Goal: Transaction & Acquisition: Purchase product/service

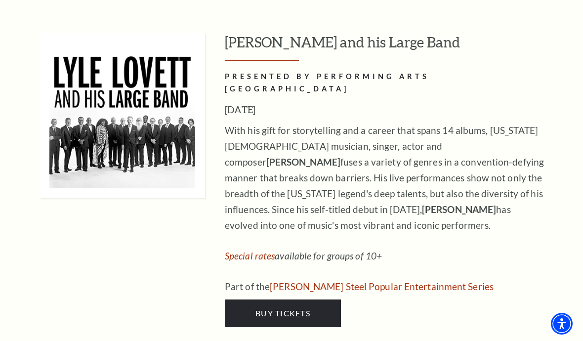
scroll to position [1376, 0]
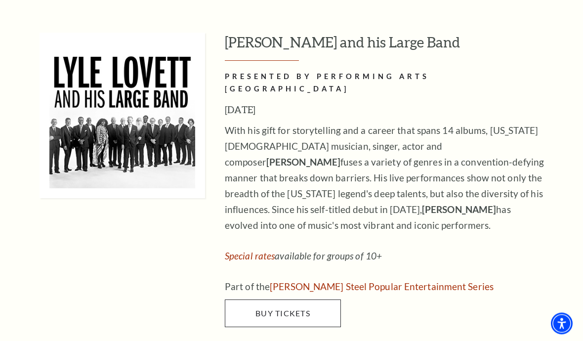
click at [293, 309] on span "Buy Tickets" at bounding box center [282, 313] width 55 height 9
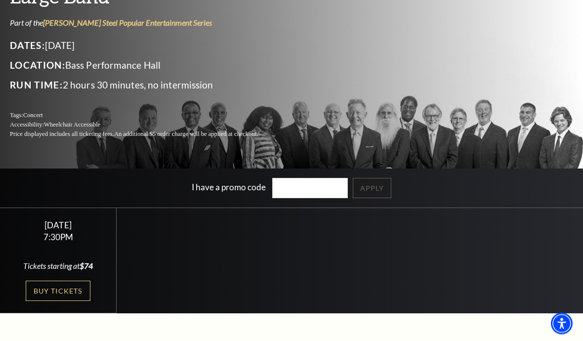
scroll to position [96, 0]
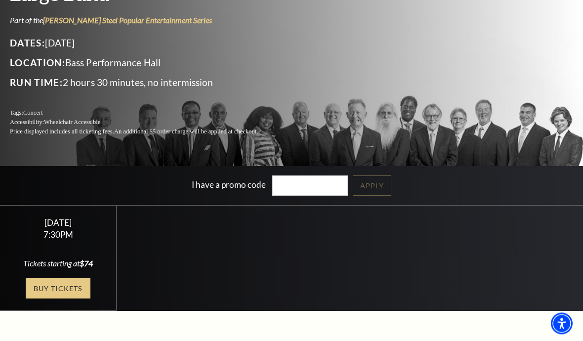
click at [64, 299] on link "Buy Tickets" at bounding box center [58, 288] width 64 height 20
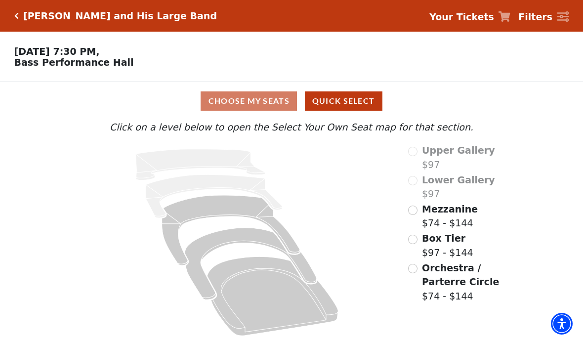
click at [447, 214] on span "Mezzanine" at bounding box center [450, 208] width 56 height 11
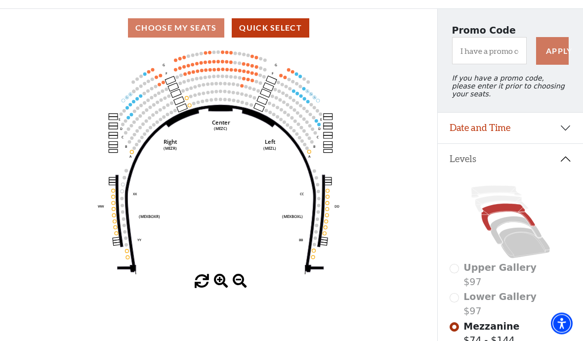
scroll to position [78, 0]
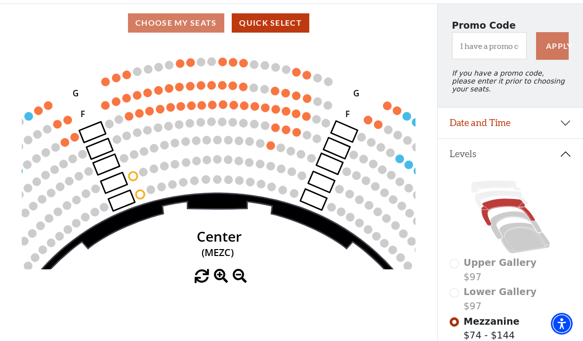
click at [300, 134] on circle at bounding box center [296, 132] width 8 height 8
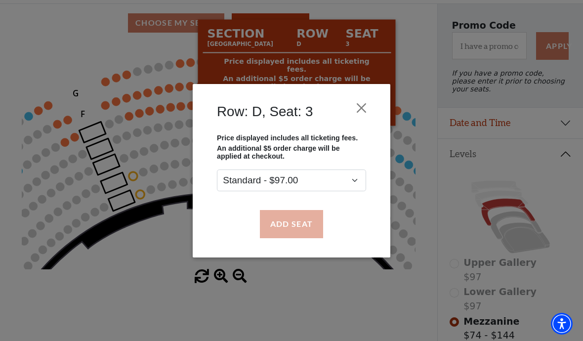
click at [296, 228] on button "Add Seat" at bounding box center [291, 224] width 63 height 28
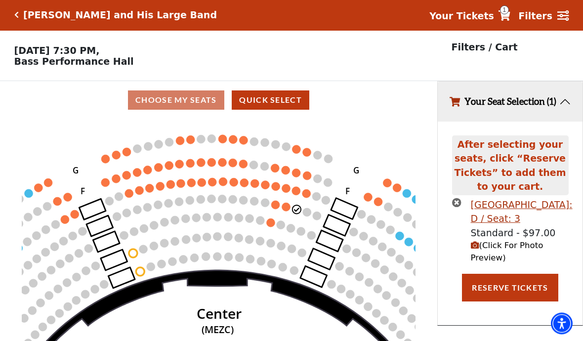
scroll to position [0, 0]
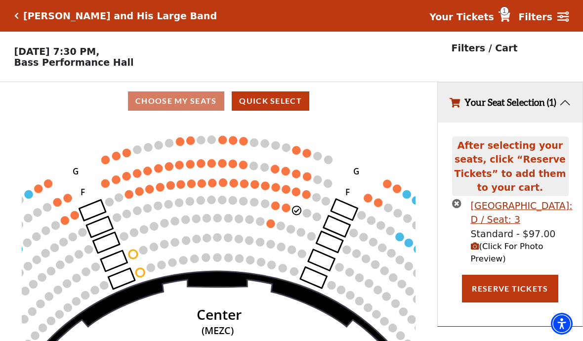
click at [287, 206] on circle at bounding box center [286, 207] width 8 height 8
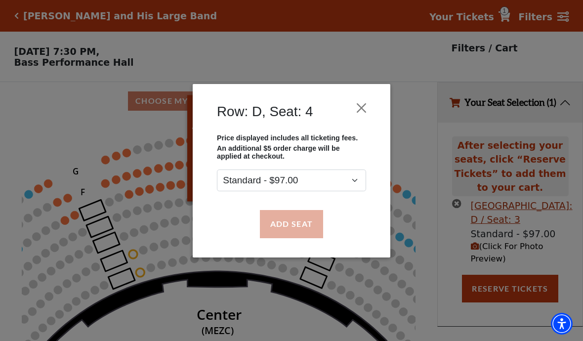
click at [299, 226] on button "Add Seat" at bounding box center [291, 224] width 63 height 28
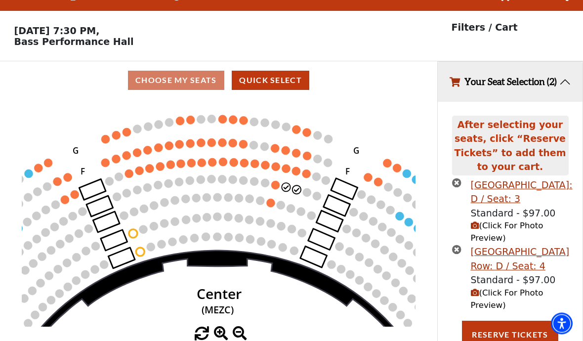
scroll to position [22, 0]
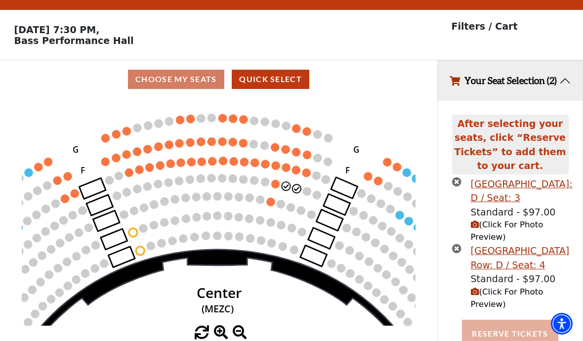
click at [502, 340] on button "Reserve Tickets" at bounding box center [510, 333] width 96 height 28
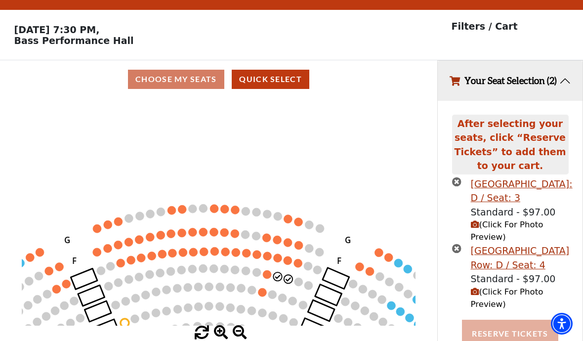
click at [504, 340] on button "Reserve Tickets" at bounding box center [510, 333] width 96 height 28
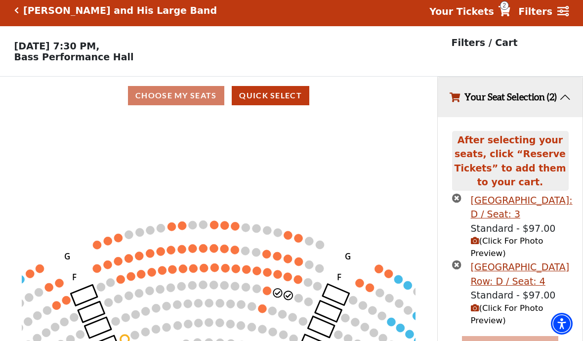
scroll to position [0, 0]
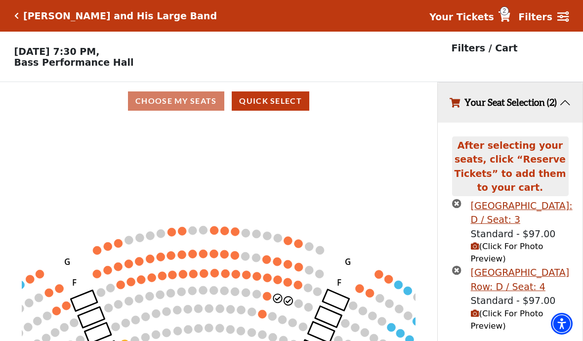
click at [494, 20] on strong "Your Tickets" at bounding box center [461, 16] width 65 height 11
click at [492, 13] on strong "Your Tickets" at bounding box center [461, 16] width 65 height 11
click at [507, 21] on icon at bounding box center [504, 16] width 12 height 10
click at [510, 20] on icon at bounding box center [504, 16] width 12 height 10
click at [564, 109] on button "Your Seat Selection (2)" at bounding box center [509, 102] width 145 height 40
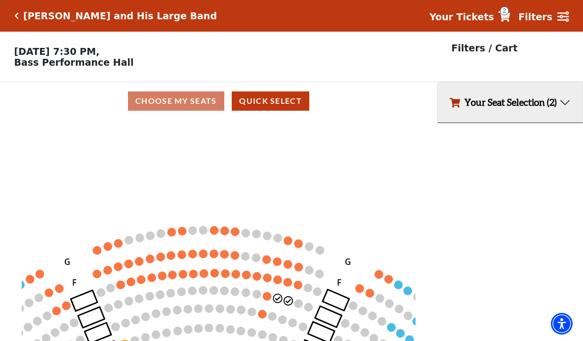
click at [471, 24] on span "Your Tickets" at bounding box center [461, 17] width 65 height 14
click at [510, 10] on link "Your Tickets 2" at bounding box center [469, 17] width 81 height 14
click at [508, 21] on icon at bounding box center [504, 16] width 12 height 10
click at [504, 20] on icon at bounding box center [504, 16] width 12 height 10
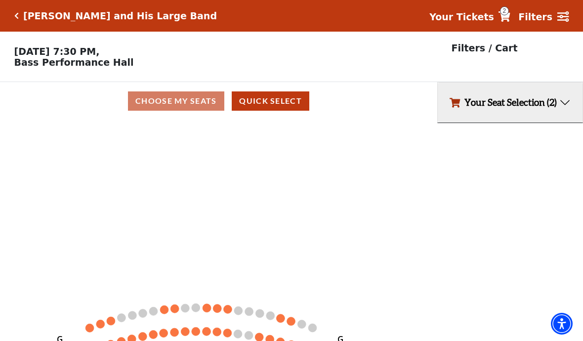
click at [494, 14] on strong "Your Tickets" at bounding box center [461, 16] width 65 height 11
click at [510, 17] on icon at bounding box center [504, 16] width 12 height 10
click at [567, 11] on icon at bounding box center [563, 16] width 12 height 11
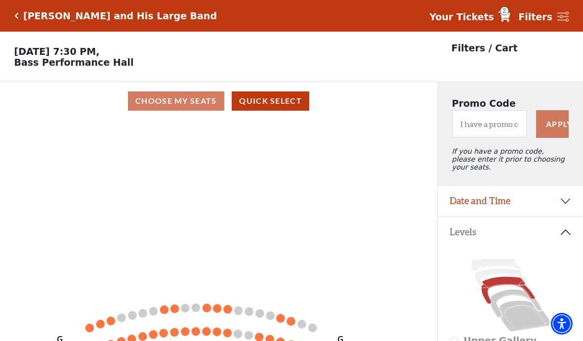
click at [510, 20] on icon at bounding box center [504, 16] width 12 height 10
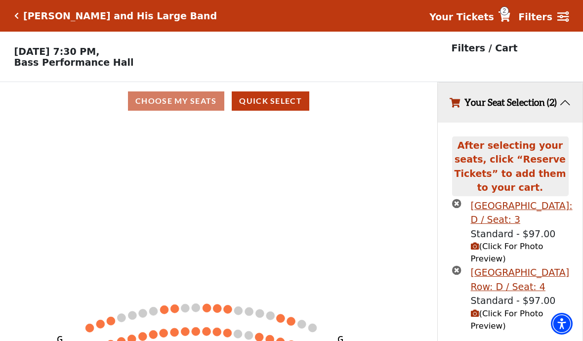
click at [478, 16] on strong "Your Tickets" at bounding box center [461, 16] width 65 height 11
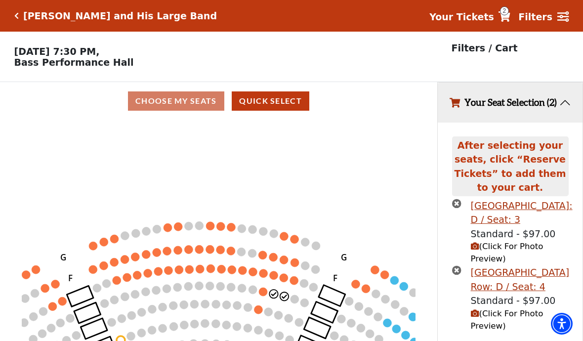
click at [490, 17] on strong "Your Tickets" at bounding box center [461, 16] width 65 height 11
click at [452, 107] on icon "button" at bounding box center [454, 102] width 10 height 9
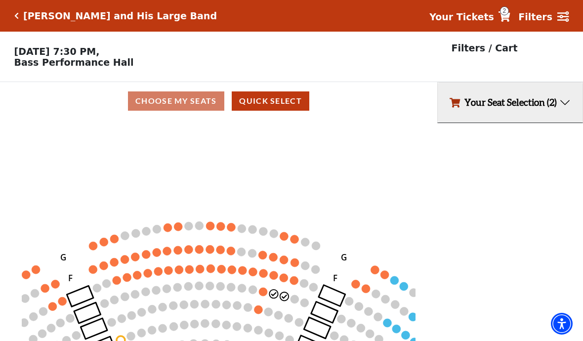
click at [482, 109] on button "Your Seat Selection (2)" at bounding box center [509, 102] width 145 height 40
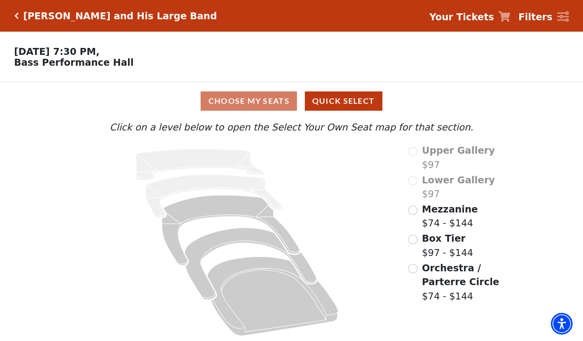
click at [455, 217] on label "Mezzanine $74 - $144" at bounding box center [450, 216] width 56 height 28
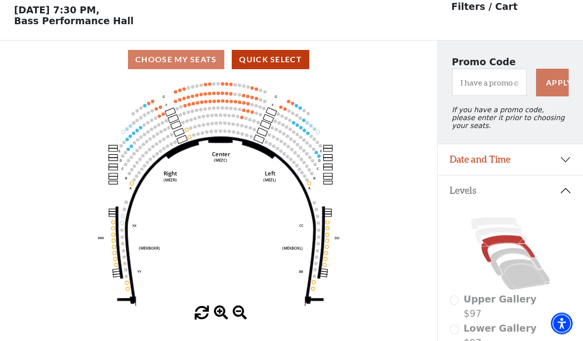
scroll to position [46, 0]
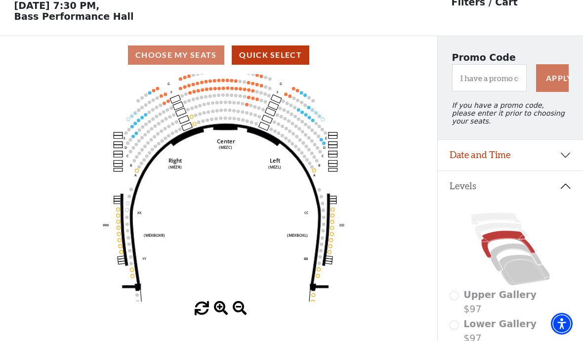
click at [252, 184] on icon "Center (MEZC) Right (MEZR) Left (MEZL) (MEXBOXR) (MEXBOXL) XX WW CC DD YY BB ZZ…" at bounding box center [218, 187] width 393 height 227
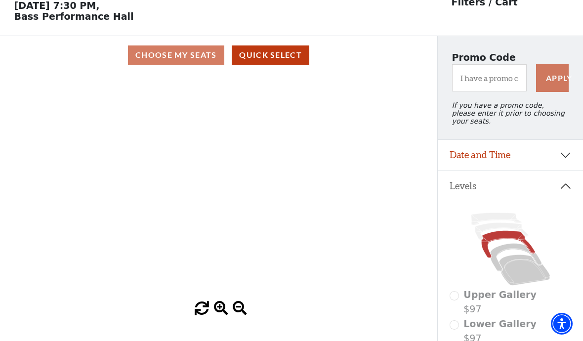
click at [266, 158] on icon "Center (MEZC) Right (MEZR) Left (MEZL) (MEXBOXR) (MEXBOXL) XX WW CC DD YY BB ZZ…" at bounding box center [218, 187] width 393 height 227
click at [276, 59] on button "Quick Select" at bounding box center [271, 54] width 78 height 19
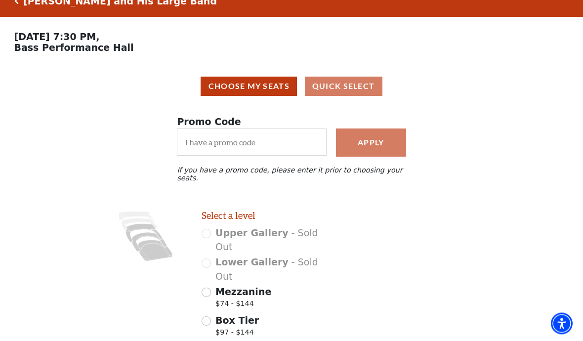
scroll to position [16, 0]
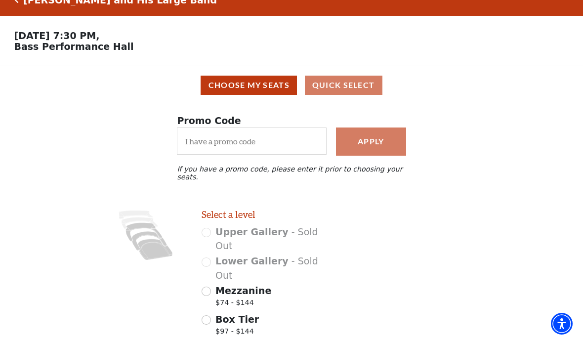
click at [208, 286] on input "Mezzanine $74 - $144" at bounding box center [205, 290] width 9 height 9
radio input "true"
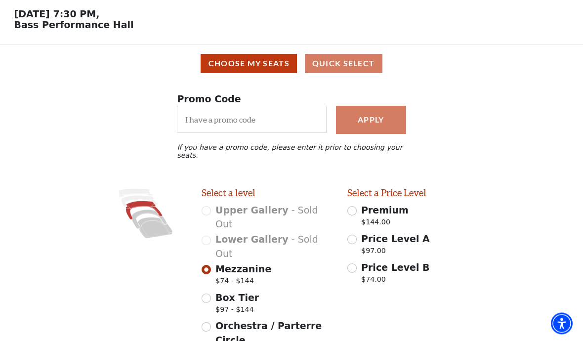
scroll to position [41, 0]
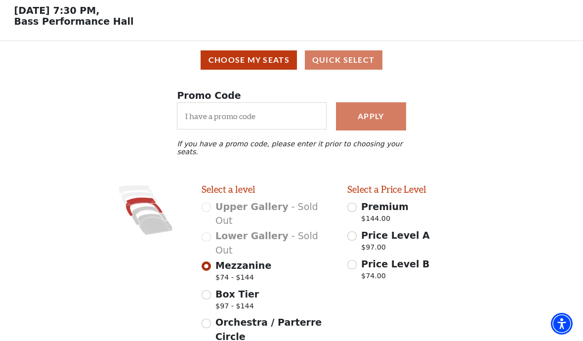
click at [240, 260] on span "Mezzanine" at bounding box center [243, 265] width 56 height 11
click at [211, 261] on input "Mezzanine $74 - $144" at bounding box center [205, 265] width 9 height 9
click at [236, 272] on span "$74 - $144" at bounding box center [243, 278] width 56 height 13
click at [211, 261] on input "Mezzanine $74 - $144" at bounding box center [205, 265] width 9 height 9
click at [238, 260] on span "Mezzanine" at bounding box center [243, 265] width 56 height 11
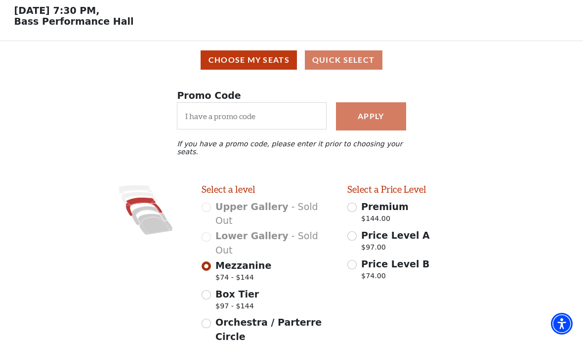
click at [211, 261] on input "Mezzanine $74 - $144" at bounding box center [205, 265] width 9 height 9
click at [234, 272] on span "$74 - $144" at bounding box center [243, 278] width 56 height 13
click at [211, 261] on input "Mezzanine $74 - $144" at bounding box center [205, 265] width 9 height 9
click at [235, 272] on span "$74 - $144" at bounding box center [243, 278] width 56 height 13
click at [211, 261] on input "Mezzanine $74 - $144" at bounding box center [205, 265] width 9 height 9
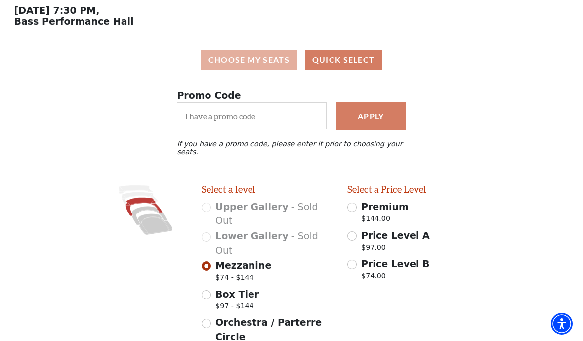
click at [260, 67] on button "Choose My Seats" at bounding box center [248, 59] width 96 height 19
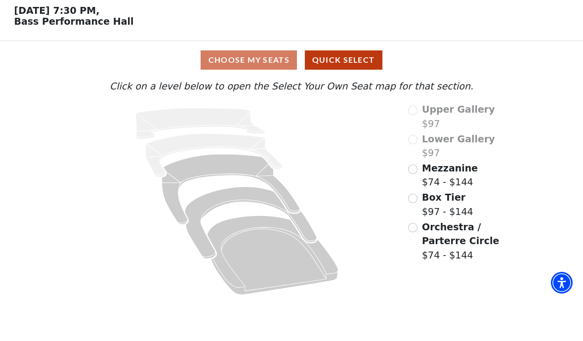
scroll to position [2, 0]
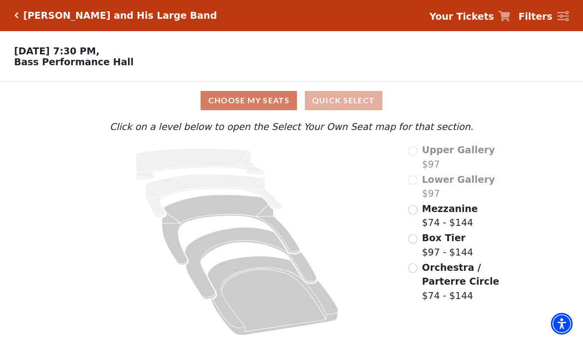
click at [340, 96] on button "Quick Select" at bounding box center [344, 100] width 78 height 19
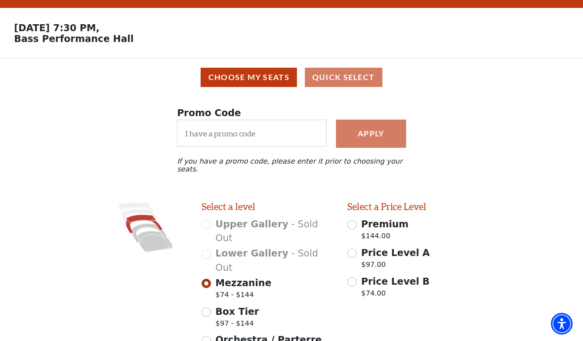
scroll to position [41, 0]
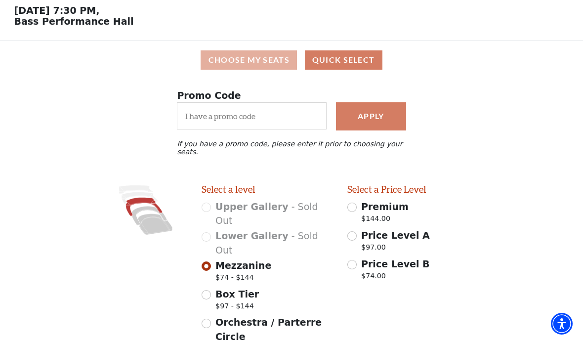
click at [246, 60] on button "Choose My Seats" at bounding box center [248, 59] width 96 height 19
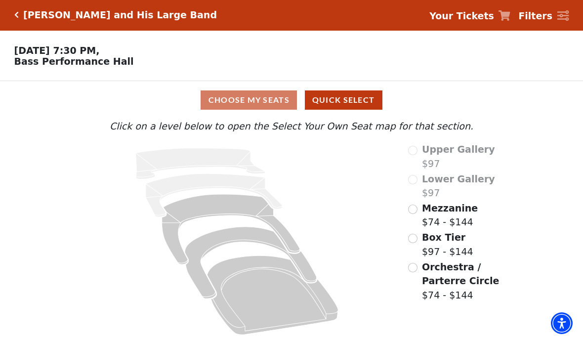
scroll to position [2, 0]
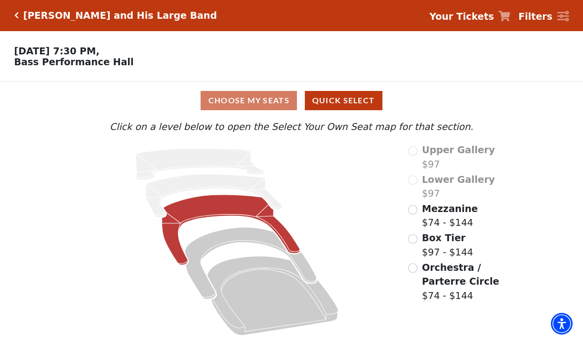
click at [218, 206] on icon at bounding box center [230, 230] width 138 height 70
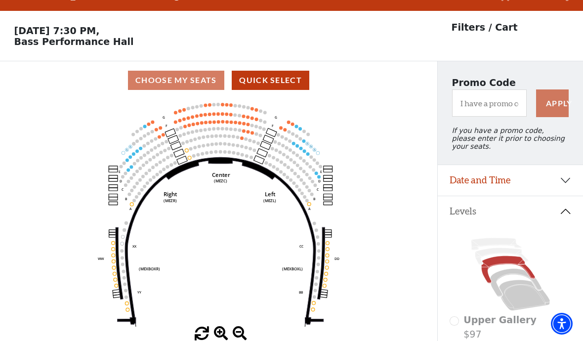
scroll to position [46, 0]
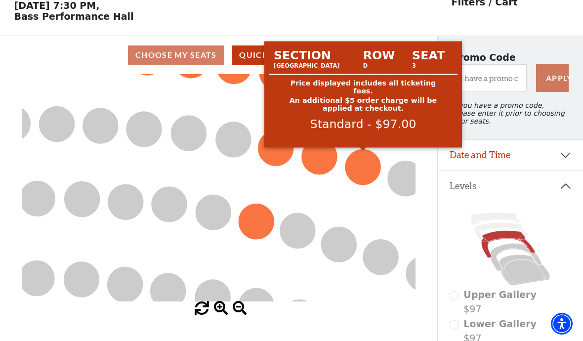
click at [356, 167] on circle at bounding box center [363, 167] width 35 height 35
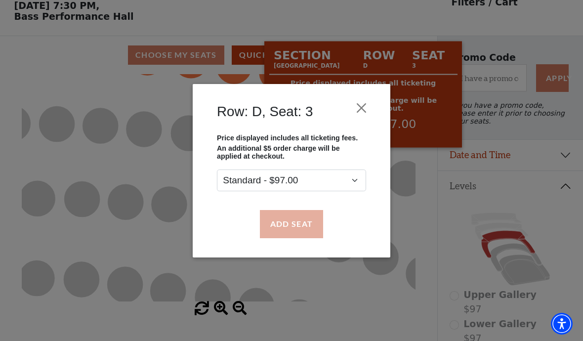
click at [299, 230] on button "Add Seat" at bounding box center [291, 224] width 63 height 28
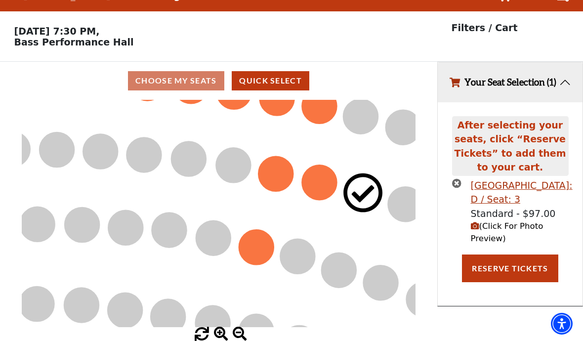
click at [321, 165] on circle at bounding box center [319, 182] width 35 height 35
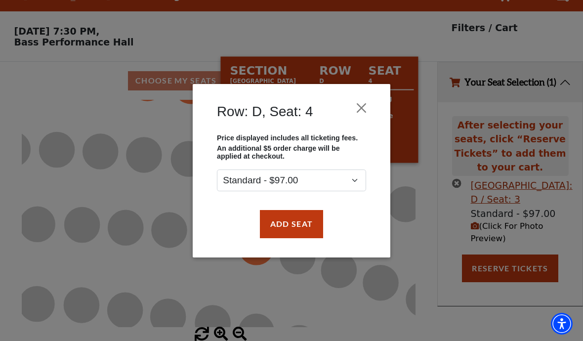
click at [298, 226] on button "Add Seat" at bounding box center [291, 224] width 63 height 28
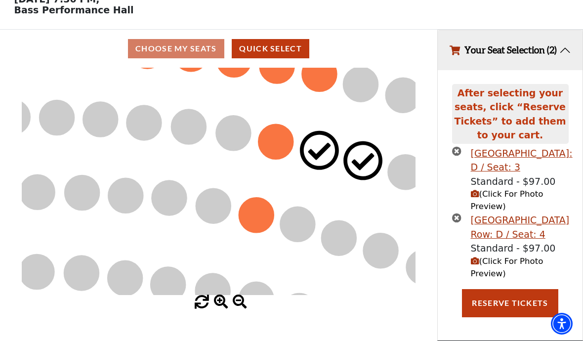
scroll to position [65, 0]
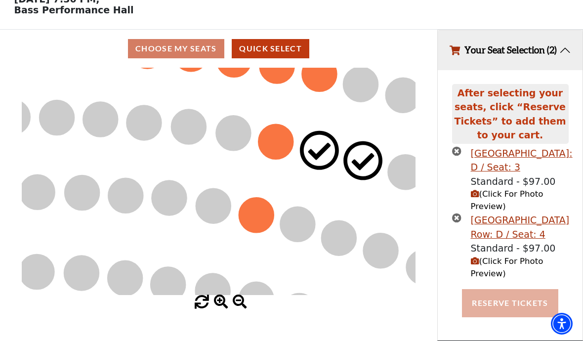
click at [495, 297] on button "Reserve Tickets" at bounding box center [510, 303] width 96 height 28
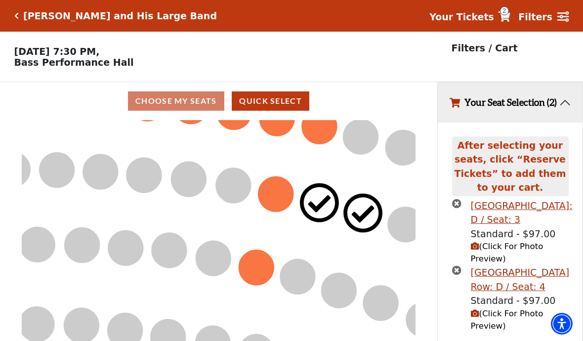
click at [506, 21] on icon at bounding box center [504, 16] width 12 height 10
click at [506, 16] on icon at bounding box center [504, 16] width 12 height 10
click at [505, 15] on icon at bounding box center [504, 16] width 12 height 10
